Goal: Check status: Check status

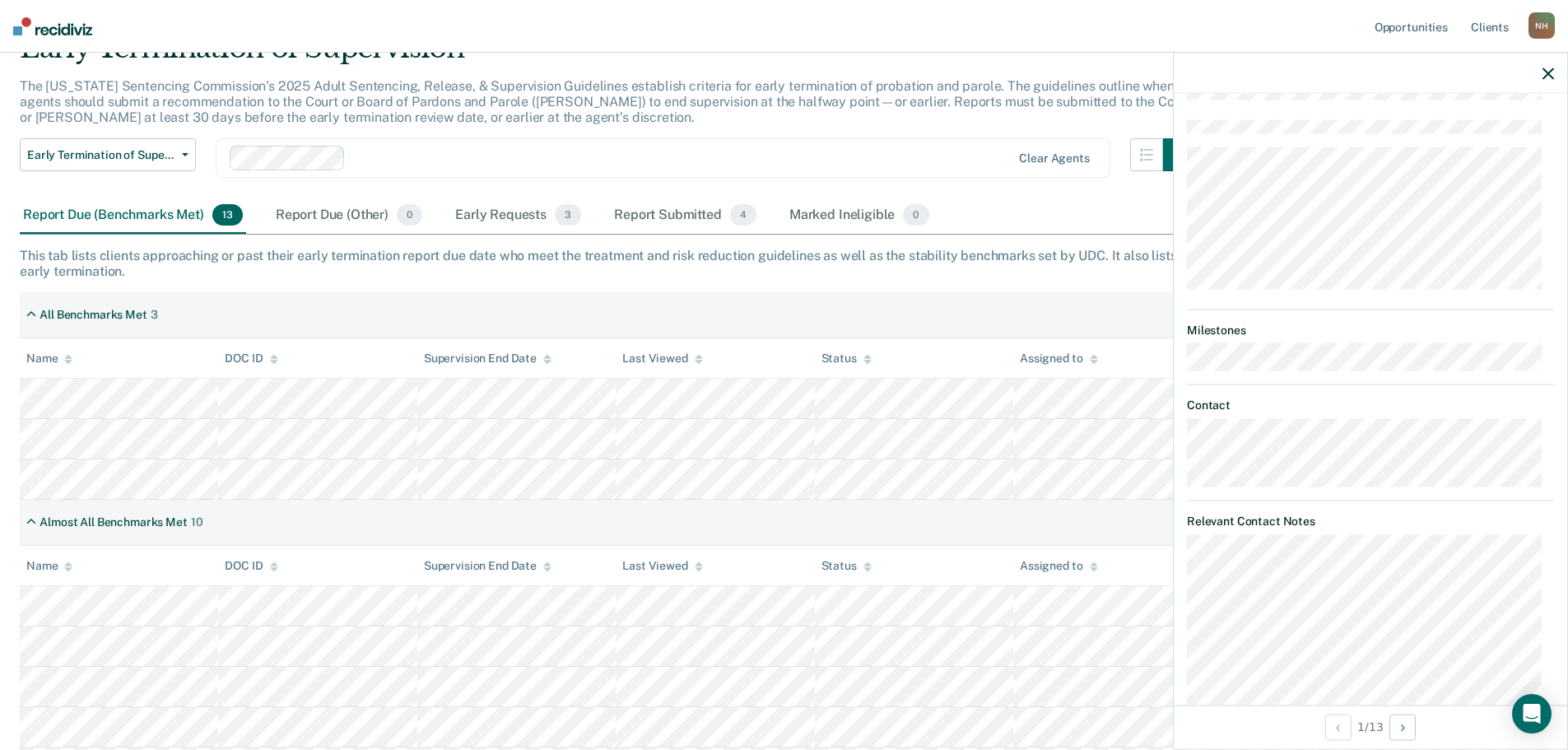
scroll to position [659, 0]
click at [636, 211] on div "Report Submitted 4" at bounding box center [685, 215] width 149 height 37
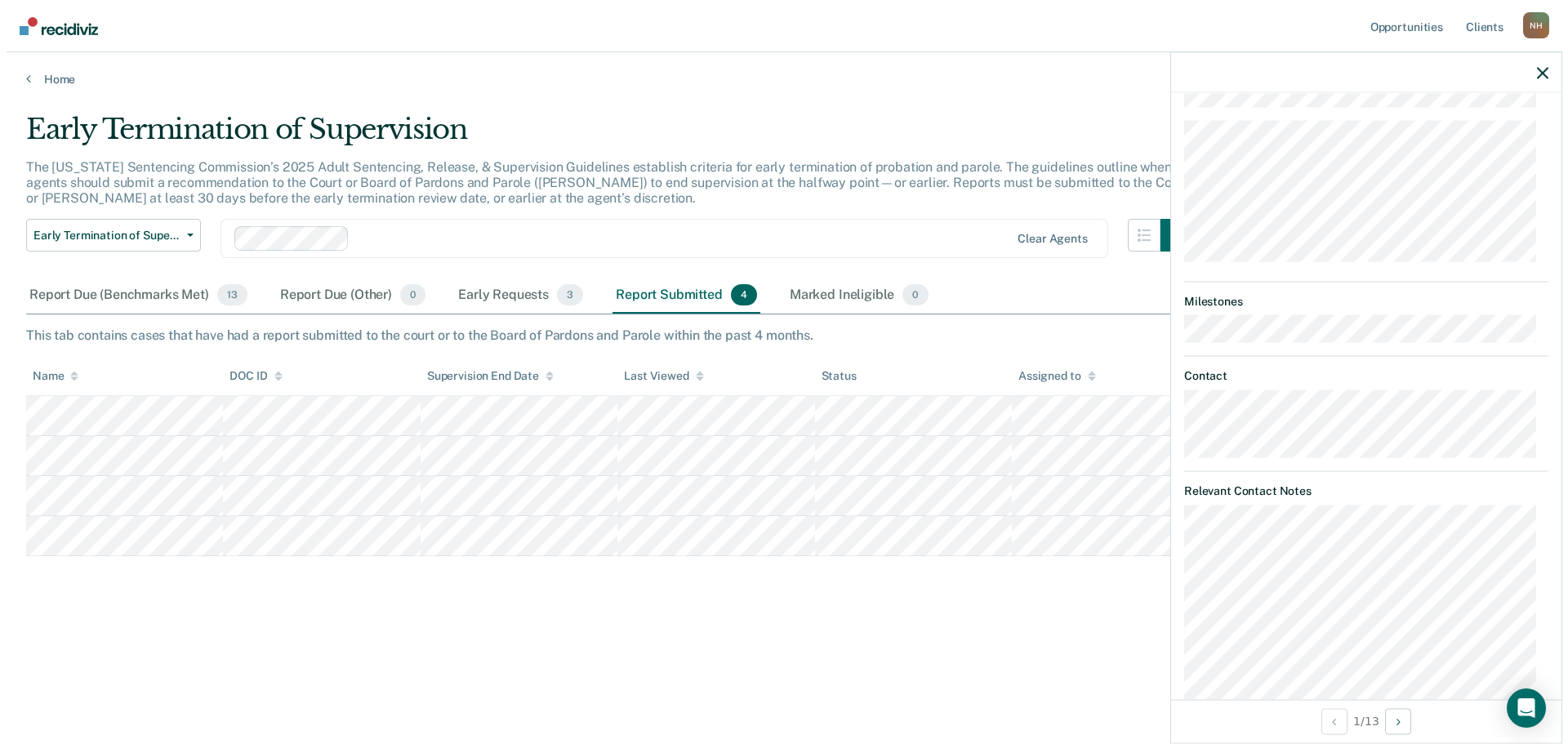
scroll to position [0, 0]
